Goal: Information Seeking & Learning: Check status

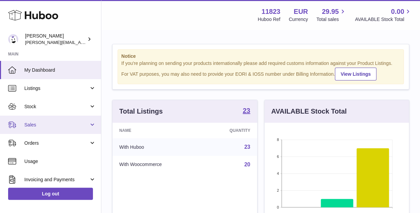
click at [47, 123] on span "Sales" at bounding box center [56, 125] width 65 height 6
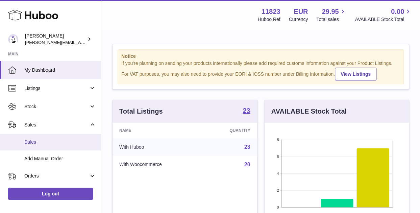
click at [39, 145] on link "Sales" at bounding box center [50, 142] width 101 height 17
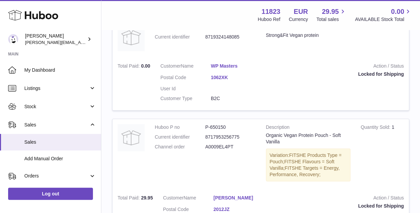
scroll to position [329, 0]
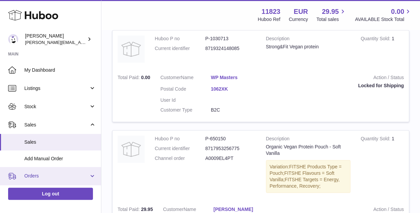
click at [32, 173] on span "Orders" at bounding box center [56, 176] width 65 height 6
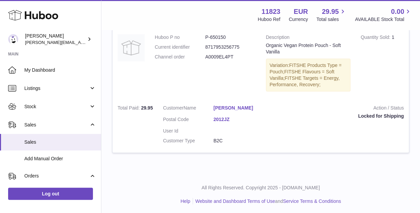
scroll to position [397, 0]
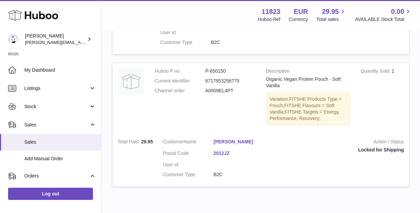
click at [400, 148] on div "Locked for Shipping" at bounding box center [339, 150] width 130 height 6
drag, startPoint x: 356, startPoint y: 150, endPoint x: 416, endPoint y: 150, distance: 59.5
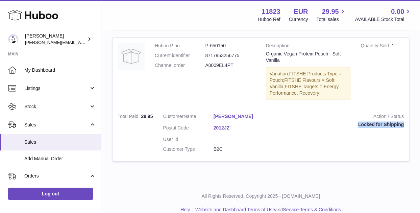
scroll to position [431, 0]
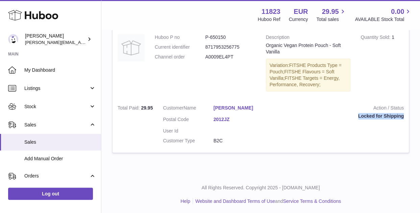
click at [393, 114] on div "Locked for Shipping" at bounding box center [339, 116] width 130 height 6
drag, startPoint x: 358, startPoint y: 118, endPoint x: 404, endPoint y: 117, distance: 45.6
click at [404, 117] on td "Action / Status Locked for Shipping" at bounding box center [339, 126] width 140 height 53
copy div "Locked for Shipping"
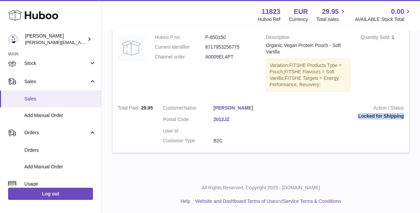
scroll to position [68, 0]
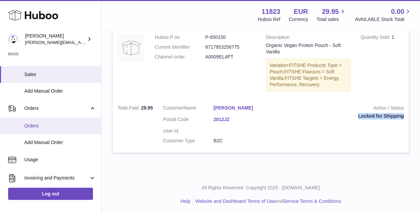
click at [38, 121] on link "Orders" at bounding box center [50, 126] width 101 height 17
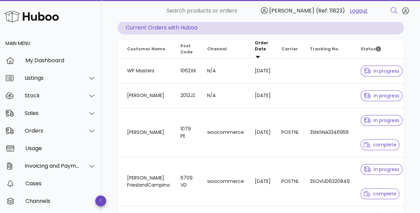
scroll to position [0, 72]
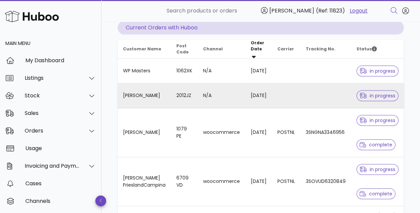
click at [379, 93] on span "in progress" at bounding box center [377, 95] width 36 height 5
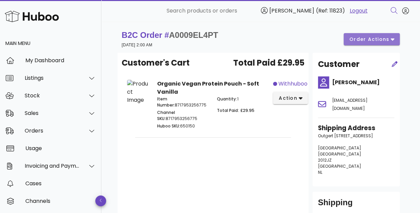
click at [391, 35] on button "order actions" at bounding box center [372, 39] width 56 height 12
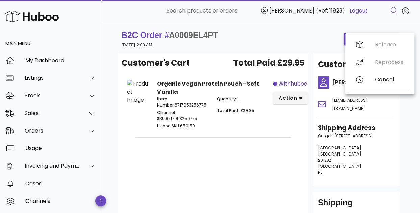
click at [278, 27] on div "B2C Order # A0009EL4PT 03 October 2025 at 2:00 AM order actions" at bounding box center [261, 39] width 286 height 27
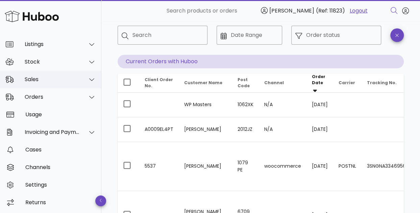
scroll to position [34, 0]
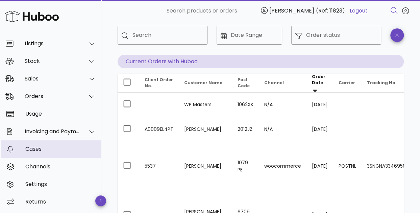
click at [32, 144] on div "Cases" at bounding box center [60, 149] width 71 height 15
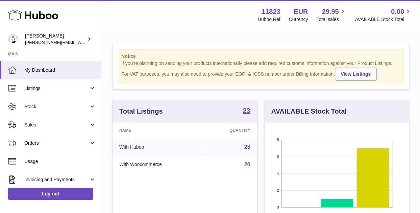
scroll to position [105, 145]
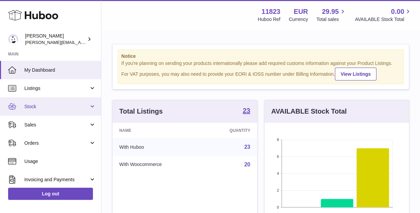
click at [42, 104] on span "Stock" at bounding box center [56, 106] width 65 height 6
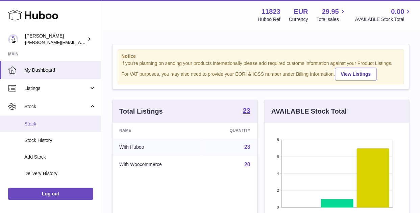
click at [39, 123] on span "Stock" at bounding box center [60, 124] width 72 height 6
click at [31, 123] on span "Stock" at bounding box center [60, 124] width 72 height 6
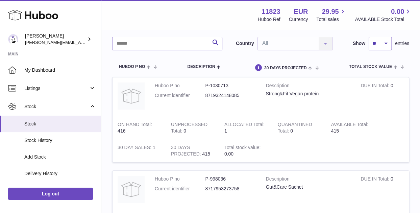
scroll to position [34, 0]
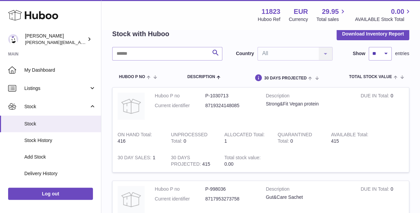
click at [293, 104] on div "Strong&Fit Vegan protein" at bounding box center [308, 104] width 85 height 6
click at [149, 50] on input "text" at bounding box center [167, 54] width 110 height 14
paste input "********"
type input "********"
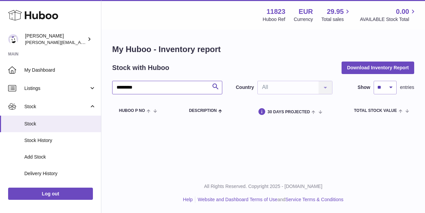
drag, startPoint x: 149, startPoint y: 92, endPoint x: 113, endPoint y: 95, distance: 36.3
click at [113, 95] on div "******** Search Country All All No elements found. Consider changing the search…" at bounding box center [263, 101] width 302 height 40
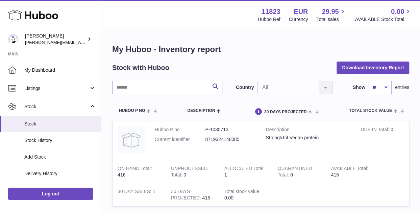
click at [243, 135] on dl "Huboo P no P-1030713 Current identifier 8719324148085" at bounding box center [205, 136] width 101 height 20
click at [283, 139] on div "Strong&Fit Vegan protein" at bounding box center [308, 137] width 85 height 6
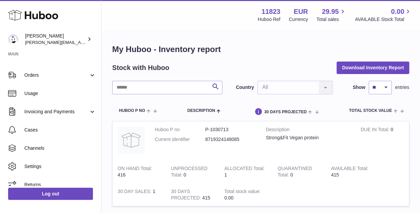
scroll to position [158, 0]
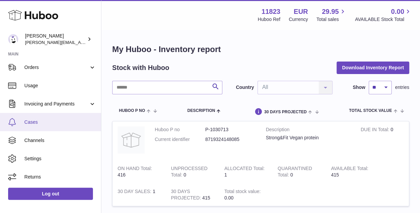
click at [33, 122] on span "Cases" at bounding box center [60, 122] width 72 height 6
